Goal: Use online tool/utility: Utilize a website feature to perform a specific function

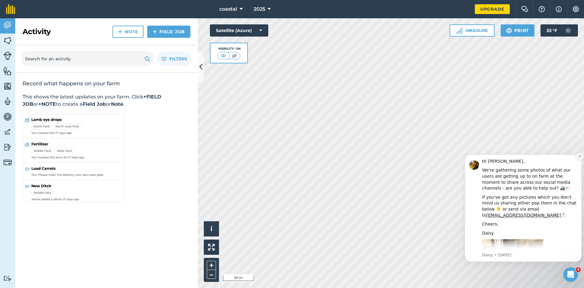
click at [579, 156] on icon "Dismiss notification" at bounding box center [579, 155] width 3 height 3
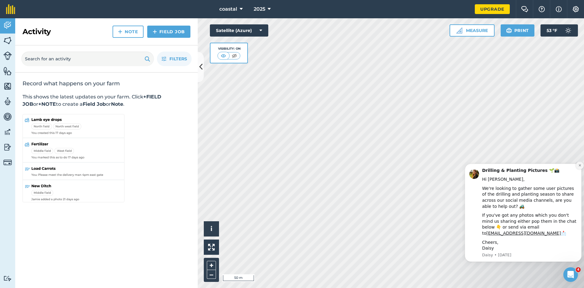
click at [580, 166] on icon "Dismiss notification" at bounding box center [580, 165] width 2 height 2
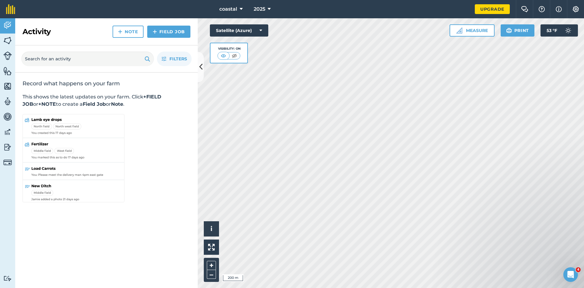
click at [267, 0] on html "coastal 2025 Upgrade Farm Chat Help Info Settings Map printing is not available…" at bounding box center [292, 144] width 584 height 288
click at [190, 93] on div "Activity Fields Livestock Features Maps Team Vehicles Data Reporting Billing Tu…" at bounding box center [292, 152] width 584 height 269
click at [194, 270] on div "Activity Fields Livestock Features Maps Team Vehicles Data Reporting Billing Tu…" at bounding box center [292, 152] width 584 height 269
click at [470, 30] on button "Measure" at bounding box center [472, 30] width 45 height 12
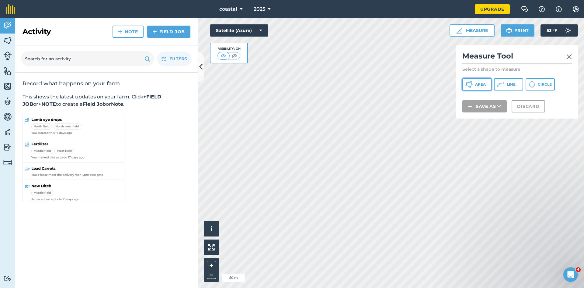
click at [481, 85] on span "Area" at bounding box center [480, 84] width 11 height 5
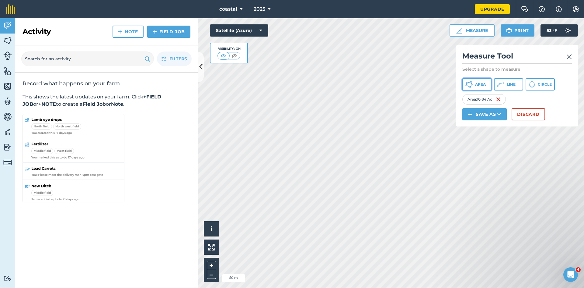
click at [476, 84] on span "Area" at bounding box center [480, 84] width 11 height 5
click at [568, 57] on img at bounding box center [569, 56] width 5 height 7
